Goal: Transaction & Acquisition: Purchase product/service

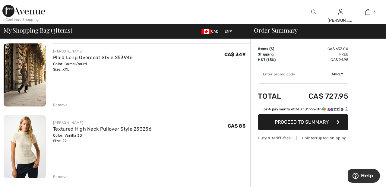
scroll to position [117, 0]
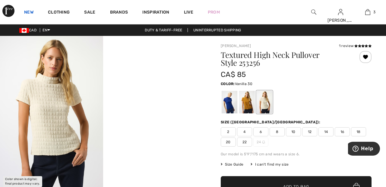
click at [29, 10] on link "New" at bounding box center [28, 13] width 9 height 6
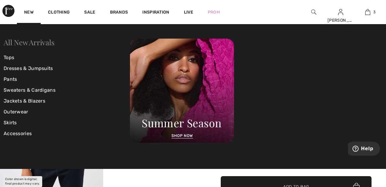
click at [43, 40] on link "All New Arrivals" at bounding box center [29, 42] width 51 height 10
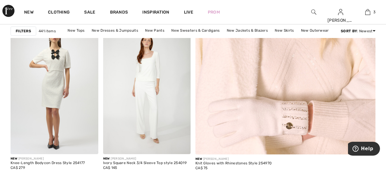
scroll to position [242, 0]
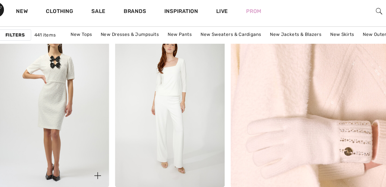
click at [61, 87] on img at bounding box center [55, 86] width 88 height 131
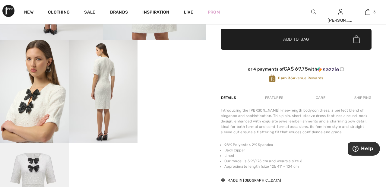
click at [294, 40] on span "Add to Bag" at bounding box center [296, 39] width 26 height 6
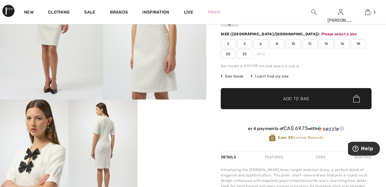
click at [171, 99] on img at bounding box center [154, 22] width 103 height 155
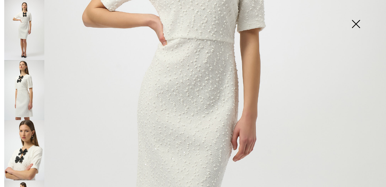
scroll to position [170, 0]
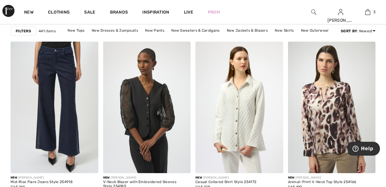
scroll to position [556, 0]
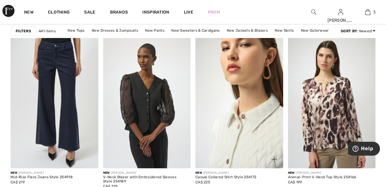
click at [262, 103] on img at bounding box center [239, 102] width 88 height 131
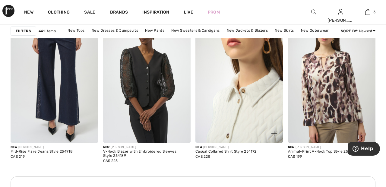
scroll to position [584, 0]
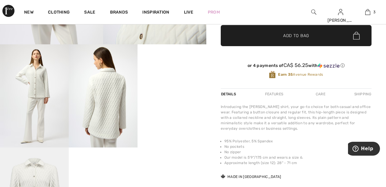
scroll to position [152, 0]
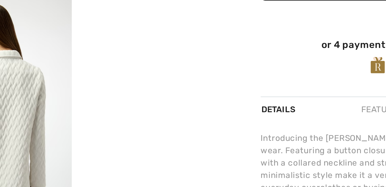
click at [183, 72] on video "Your browser does not support the video tag." at bounding box center [171, 55] width 69 height 34
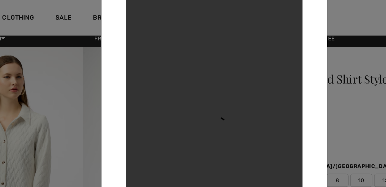
scroll to position [0, 0]
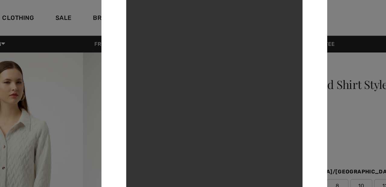
click at [67, 83] on div at bounding box center [193, 93] width 386 height 187
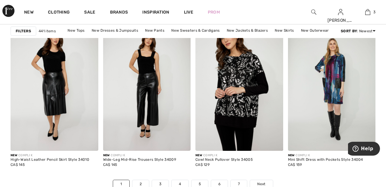
scroll to position [2411, 0]
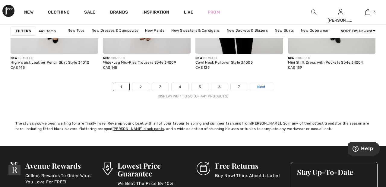
click at [267, 83] on link "Next" at bounding box center [261, 87] width 23 height 8
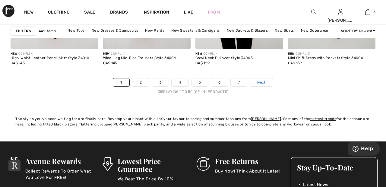
scroll to position [2536, 0]
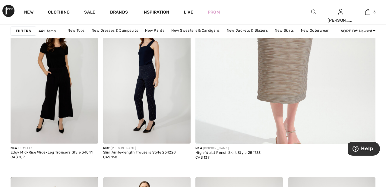
scroll to position [252, 0]
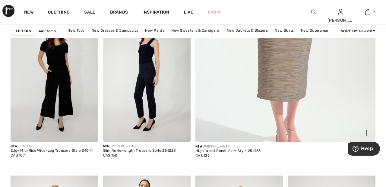
click at [309, 78] on img at bounding box center [285, 7] width 216 height 324
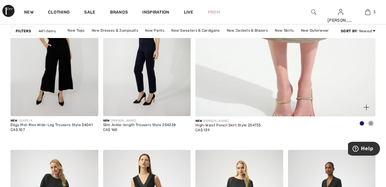
scroll to position [281, 0]
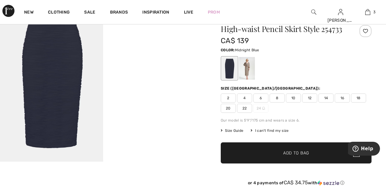
scroll to position [35, 0]
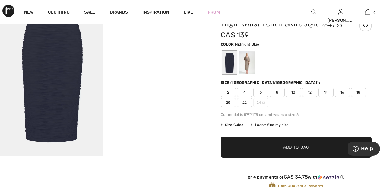
click at [249, 62] on div at bounding box center [247, 62] width 16 height 23
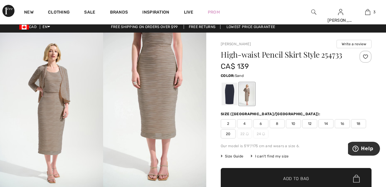
scroll to position [0, 0]
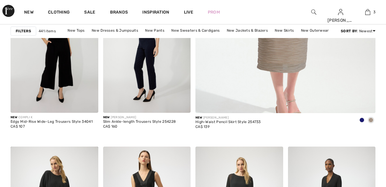
checkbox input "true"
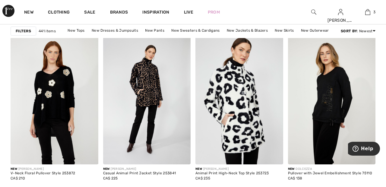
scroll to position [953, 0]
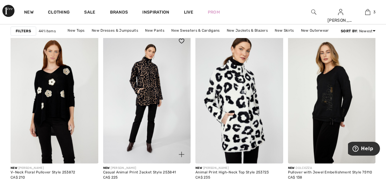
click at [161, 103] on img at bounding box center [147, 97] width 88 height 131
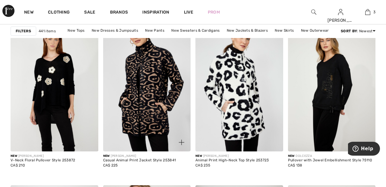
scroll to position [966, 0]
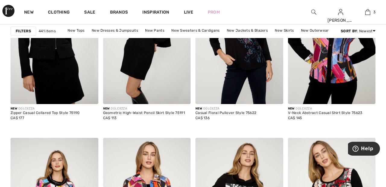
scroll to position [2128, 0]
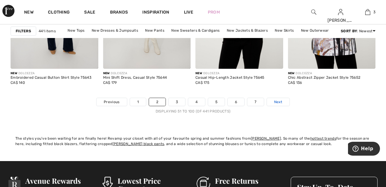
click at [282, 105] on link "Next" at bounding box center [278, 102] width 23 height 8
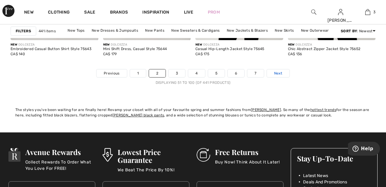
scroll to position [2521, 0]
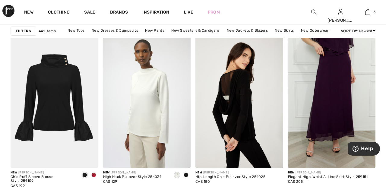
scroll to position [2229, 0]
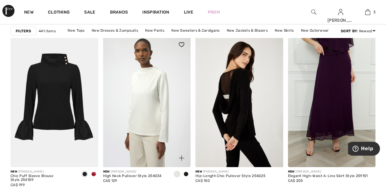
click at [155, 88] on img at bounding box center [147, 101] width 88 height 131
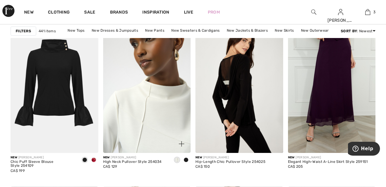
scroll to position [2258, 0]
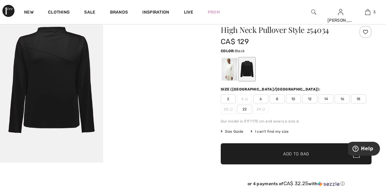
click at [230, 64] on div at bounding box center [229, 69] width 16 height 23
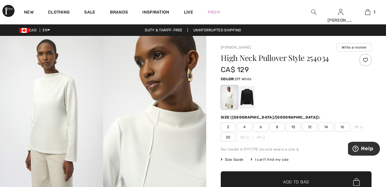
click at [364, 58] on div at bounding box center [365, 60] width 12 height 12
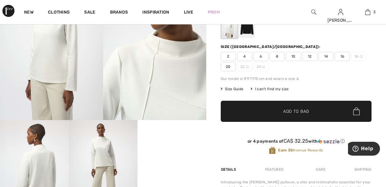
scroll to position [72, 0]
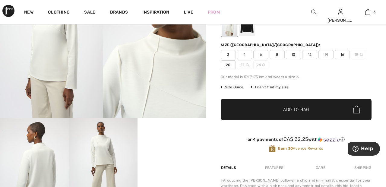
click at [228, 64] on span "20" at bounding box center [228, 64] width 15 height 9
click at [312, 107] on span "✔ Added to Bag Add to Bag" at bounding box center [296, 109] width 151 height 21
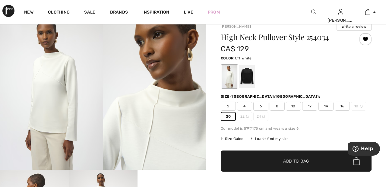
scroll to position [24, 0]
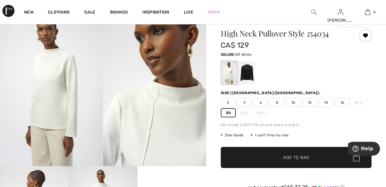
click at [248, 70] on div at bounding box center [247, 72] width 16 height 23
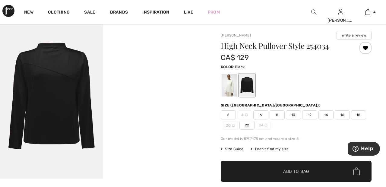
scroll to position [0, 0]
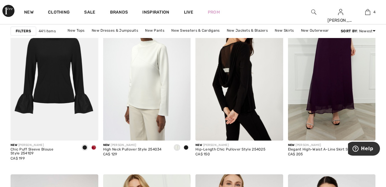
scroll to position [2253, 0]
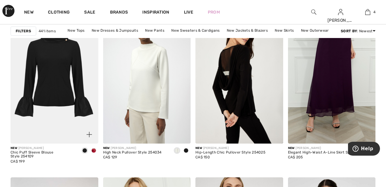
click at [69, 76] on img at bounding box center [55, 77] width 88 height 131
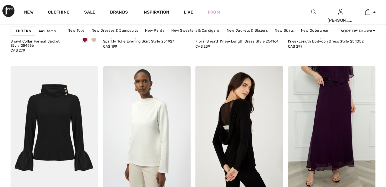
checkbox input "true"
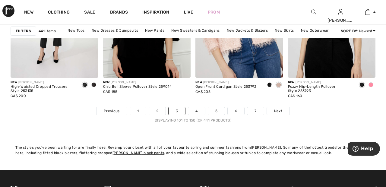
scroll to position [2485, 0]
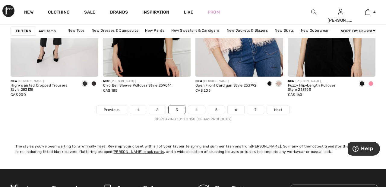
click at [277, 104] on div "New FRANK LYMAN Open Front Cardigan Style 253792 CA$ 205" at bounding box center [239, 91] width 88 height 29
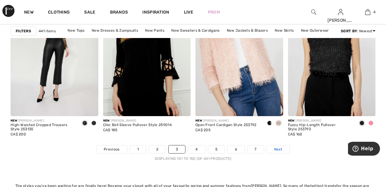
click at [279, 149] on span "Next" at bounding box center [278, 148] width 8 height 5
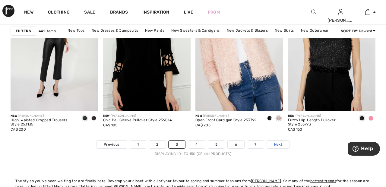
scroll to position [2474, 0]
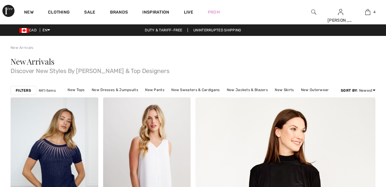
checkbox input "true"
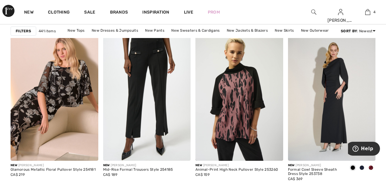
scroll to position [563, 0]
click at [160, 102] on img at bounding box center [147, 94] width 88 height 131
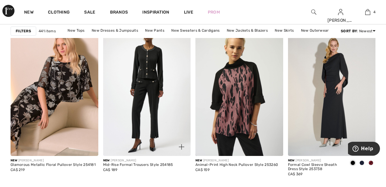
scroll to position [592, 0]
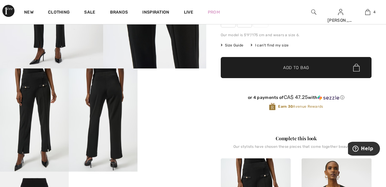
scroll to position [121, 0]
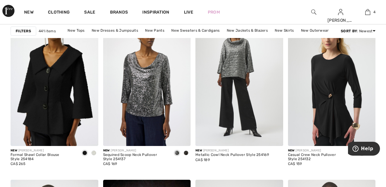
scroll to position [2086, 0]
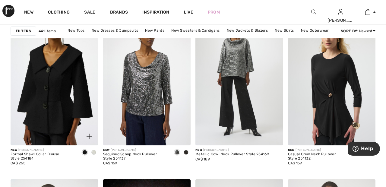
click at [67, 90] on img at bounding box center [55, 79] width 88 height 131
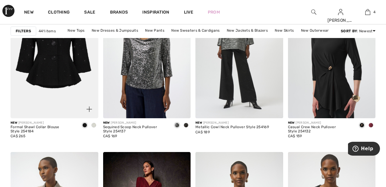
scroll to position [2115, 0]
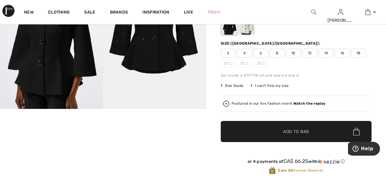
scroll to position [82, 0]
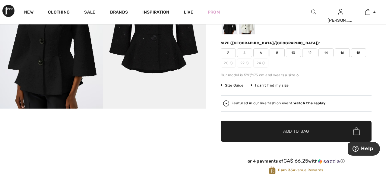
click at [48, 143] on video "Your browser does not support the video tag." at bounding box center [34, 125] width 69 height 34
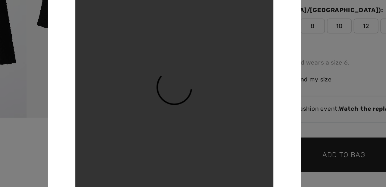
scroll to position [77, 0]
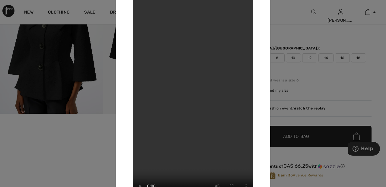
click at [53, 138] on div at bounding box center [193, 93] width 386 height 187
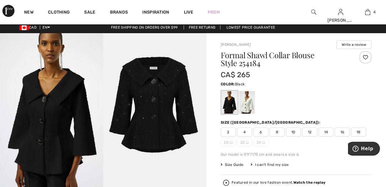
scroll to position [0, 0]
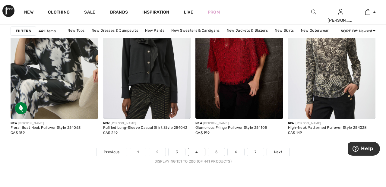
scroll to position [2444, 0]
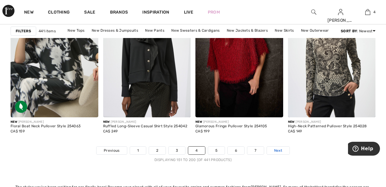
click at [282, 149] on link "Next" at bounding box center [278, 150] width 23 height 8
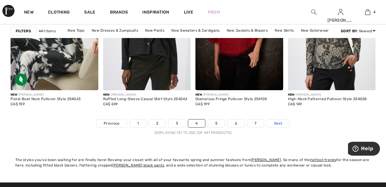
scroll to position [2473, 0]
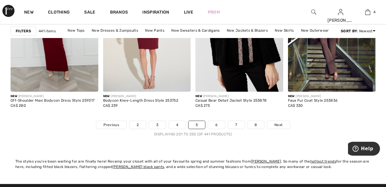
scroll to position [2471, 0]
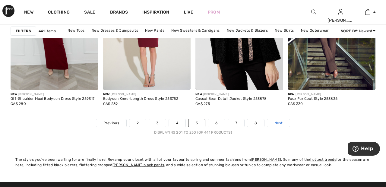
click at [280, 122] on span "Next" at bounding box center [278, 122] width 8 height 5
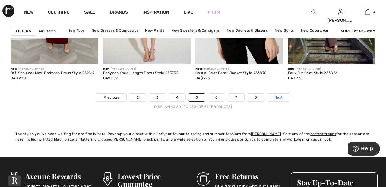
scroll to position [2500, 0]
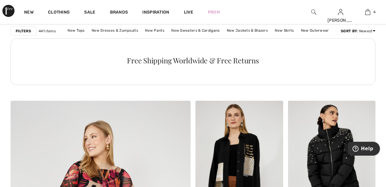
scroll to position [1280, 0]
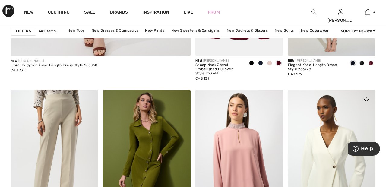
click at [331, 170] on img at bounding box center [332, 155] width 88 height 131
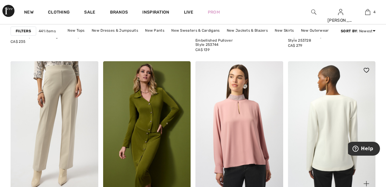
scroll to position [1646, 0]
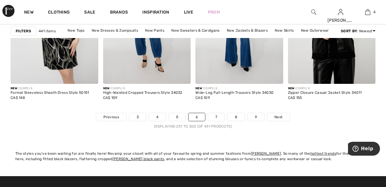
scroll to position [2479, 0]
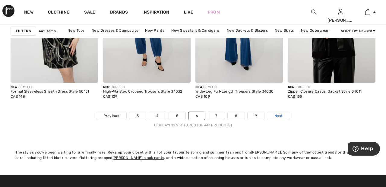
click at [277, 112] on link "Next" at bounding box center [278, 116] width 23 height 8
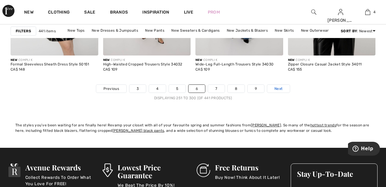
scroll to position [2507, 0]
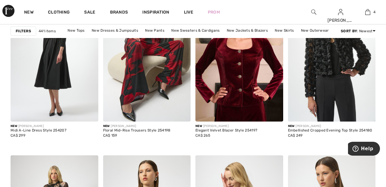
scroll to position [2114, 0]
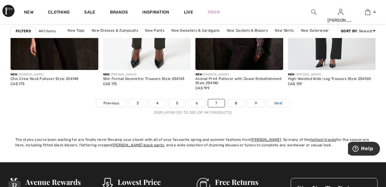
click at [284, 101] on link "Next" at bounding box center [278, 103] width 23 height 8
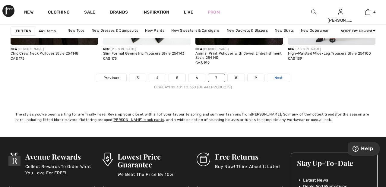
scroll to position [2520, 0]
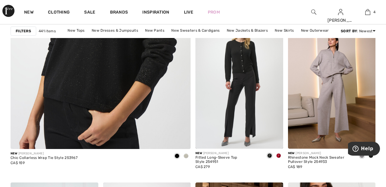
scroll to position [1529, 0]
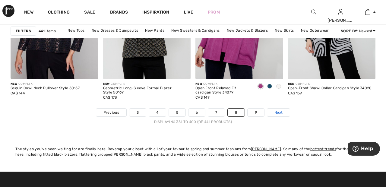
click at [286, 112] on link "Next" at bounding box center [278, 112] width 23 height 8
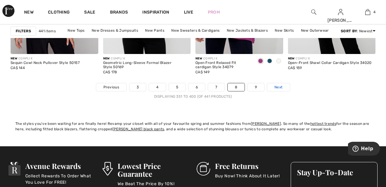
scroll to position [2511, 0]
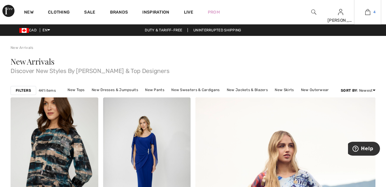
click at [370, 15] on img at bounding box center [367, 11] width 5 height 7
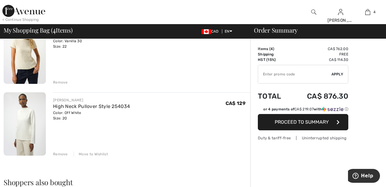
scroll to position [211, 0]
click at [57, 79] on div "Remove" at bounding box center [151, 82] width 197 height 7
click at [58, 80] on div "Remove" at bounding box center [60, 82] width 15 height 5
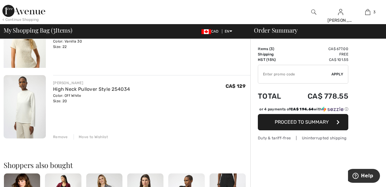
scroll to position [203, 0]
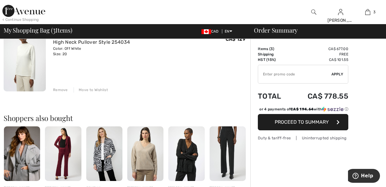
click at [31, 58] on img at bounding box center [25, 59] width 42 height 63
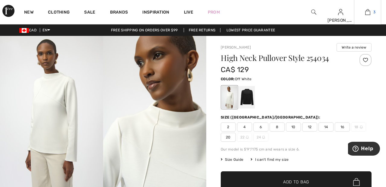
click at [370, 11] on img at bounding box center [367, 11] width 5 height 7
